Goal: Information Seeking & Learning: Learn about a topic

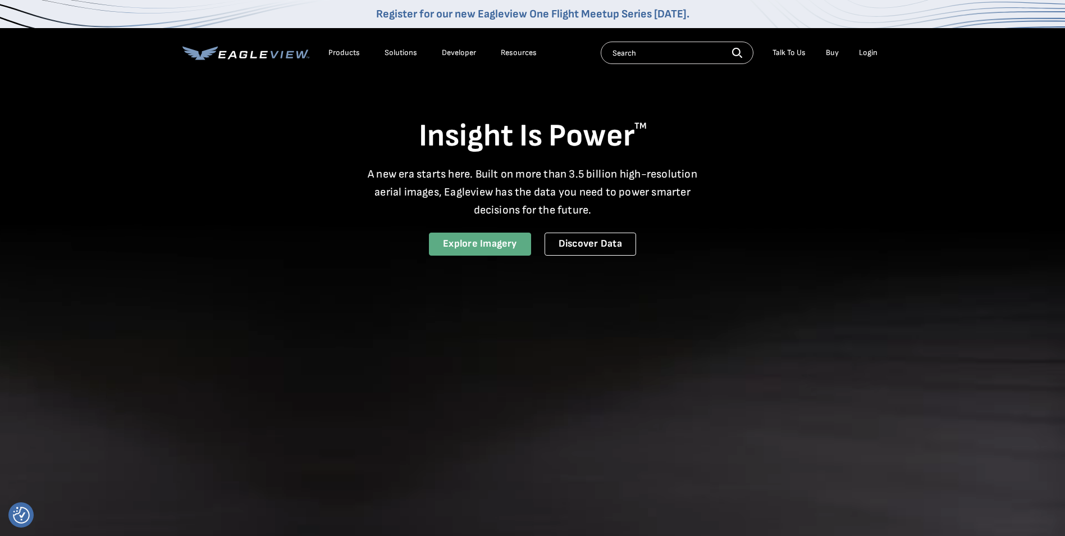
click at [490, 249] on link "Explore Imagery" at bounding box center [480, 243] width 102 height 23
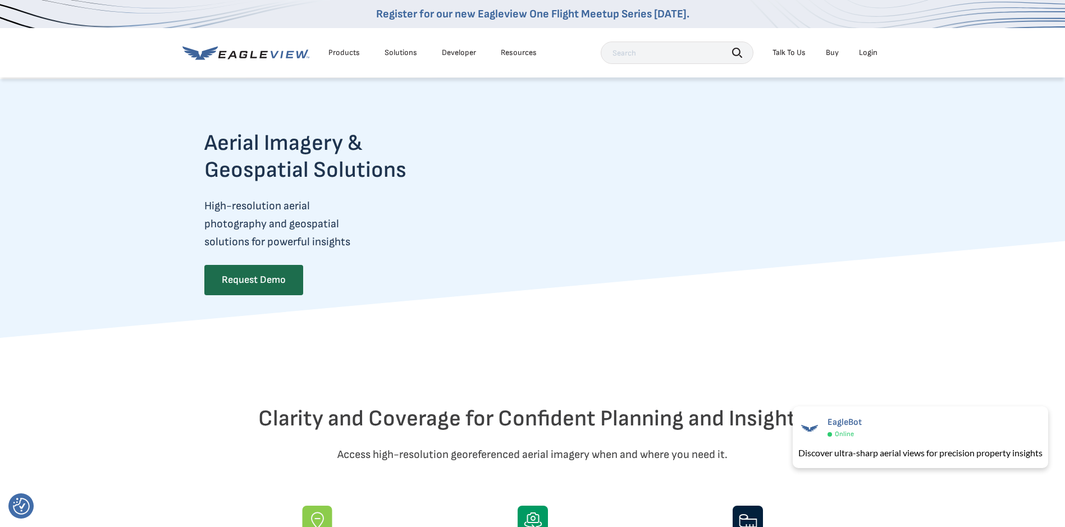
click at [349, 52] on div "Products" at bounding box center [343, 53] width 31 height 10
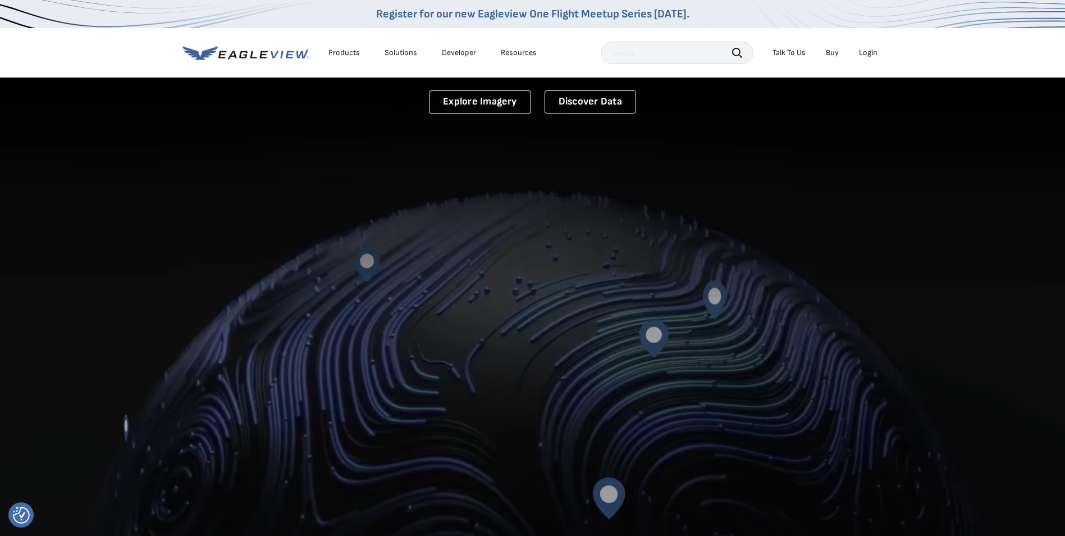
scroll to position [49, 0]
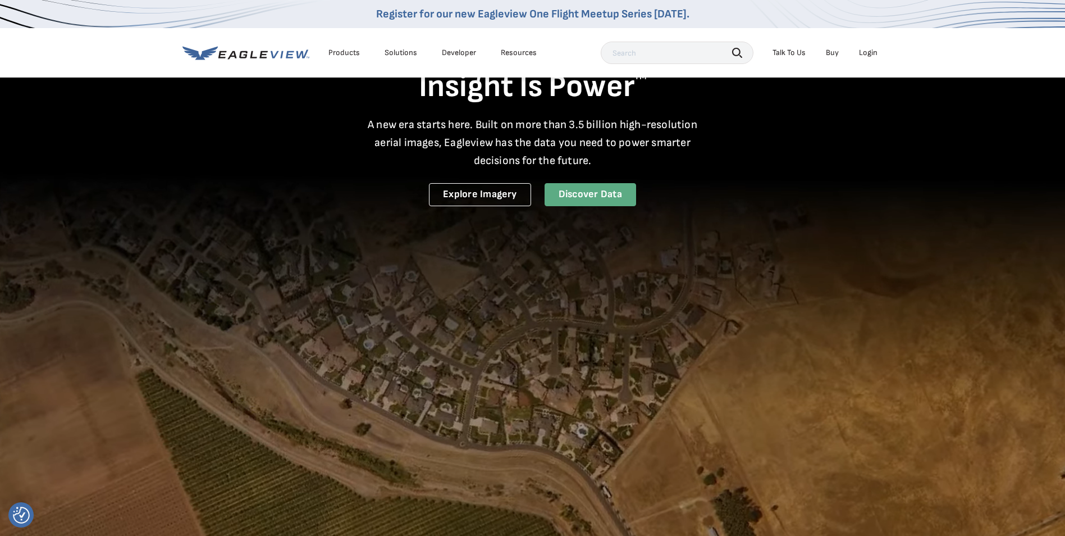
click at [599, 196] on link "Discover Data" at bounding box center [591, 194] width 92 height 23
